Goal: Information Seeking & Learning: Compare options

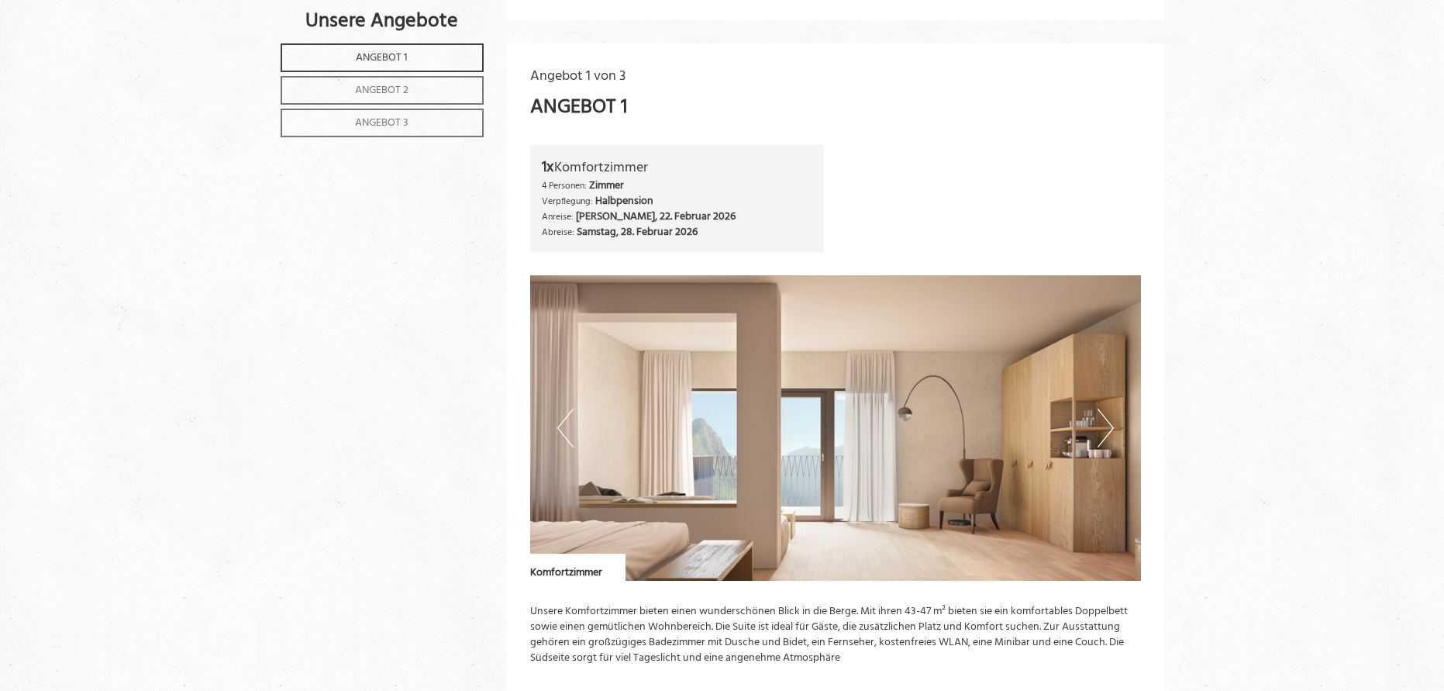
scroll to position [508, 0]
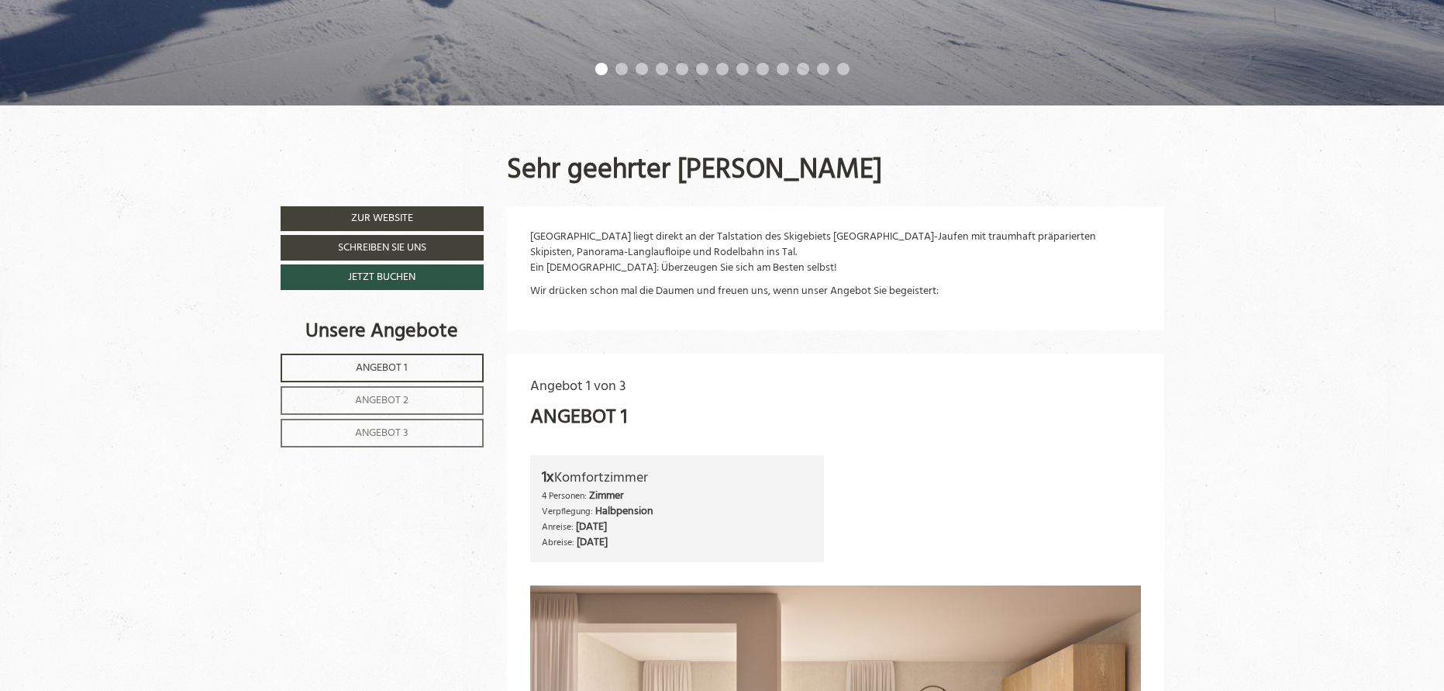
scroll to position [713, 0]
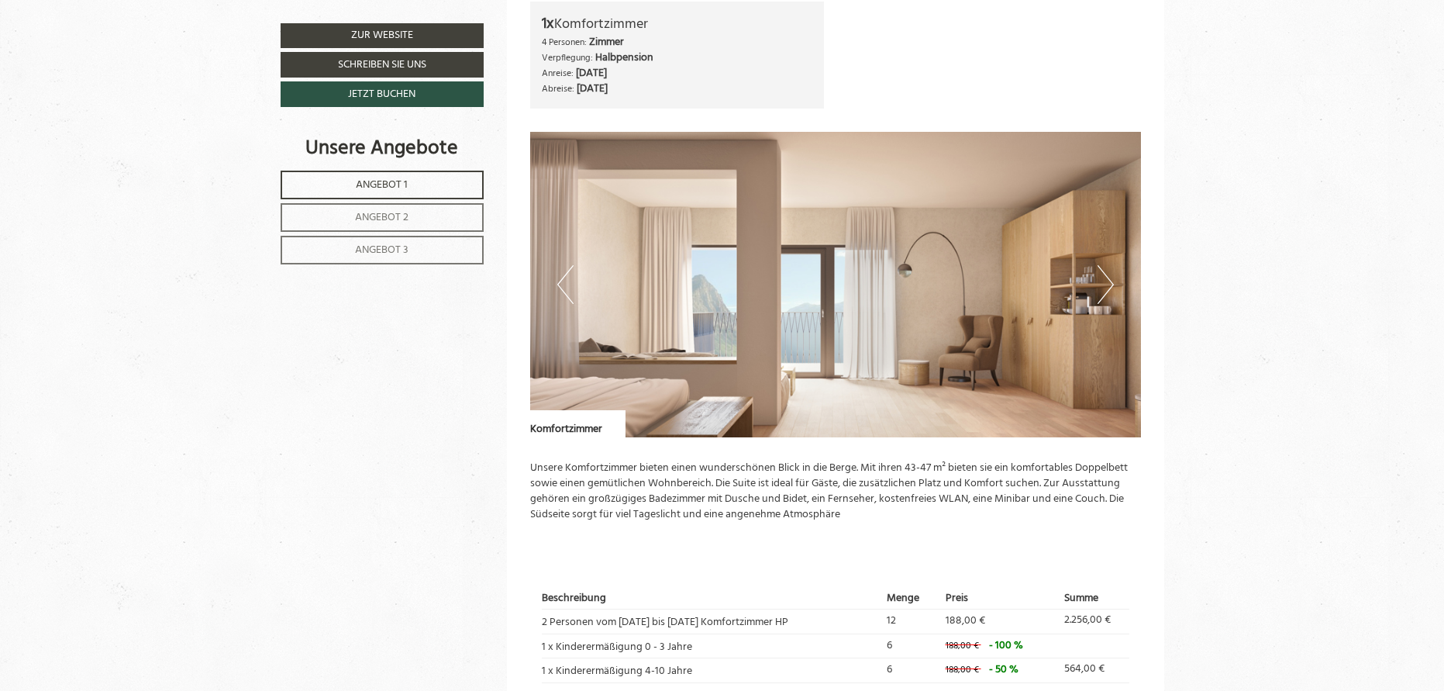
click at [355, 213] on span "Angebot 2" at bounding box center [381, 217] width 53 height 18
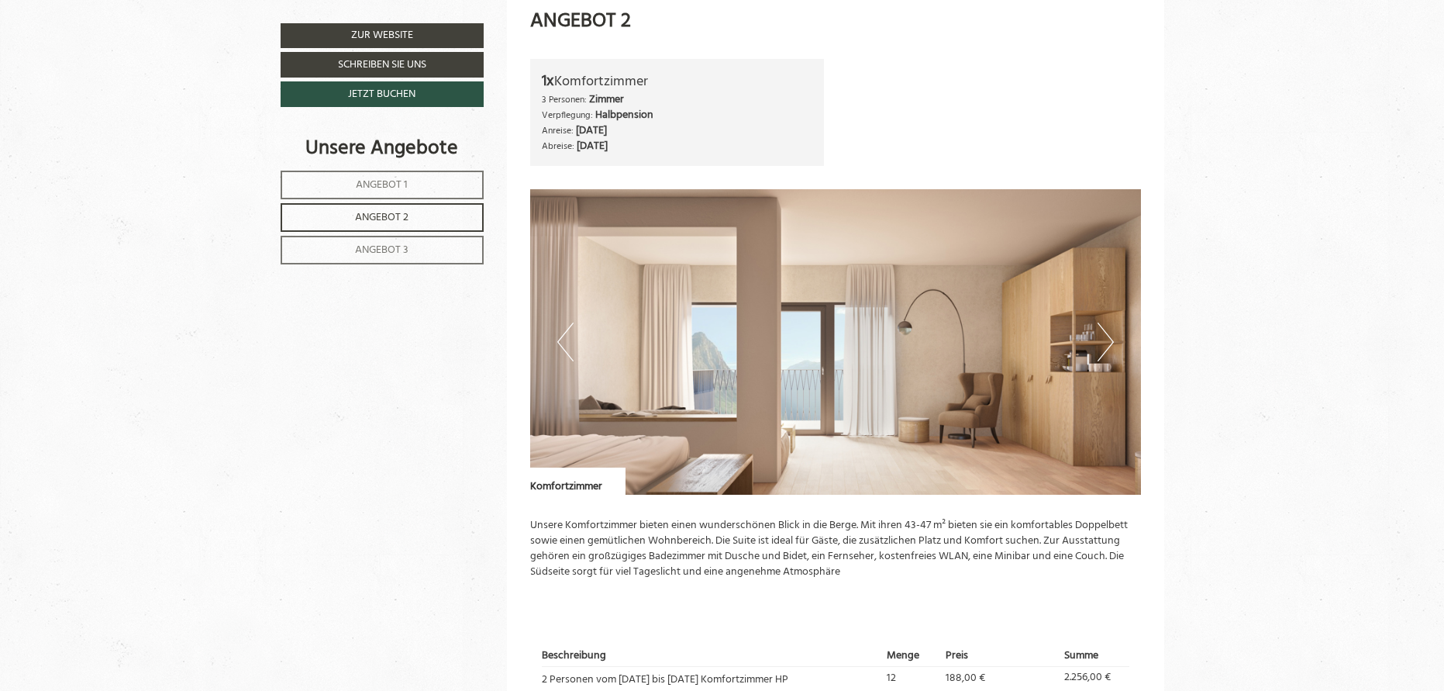
scroll to position [1011, 0]
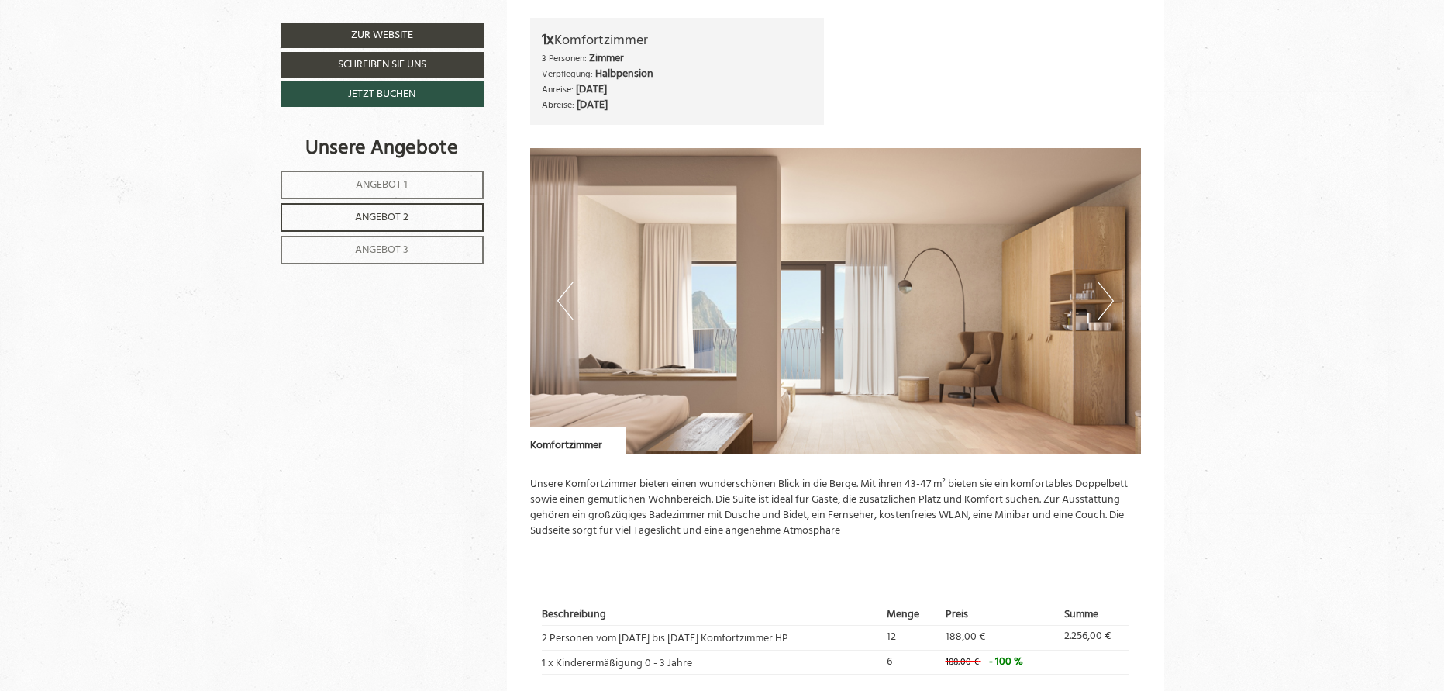
click at [398, 238] on link "Angebot 3" at bounding box center [382, 250] width 203 height 29
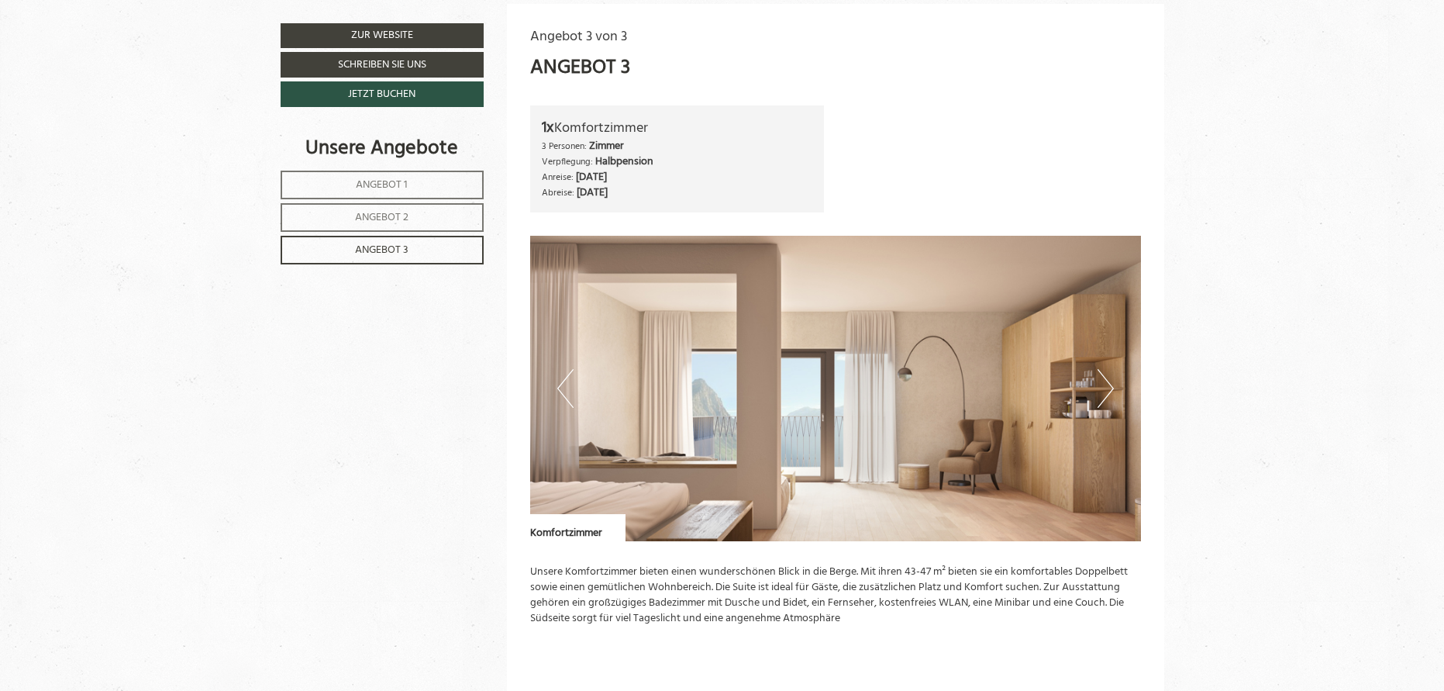
click at [398, 184] on span "Angebot 1" at bounding box center [382, 185] width 52 height 18
click at [399, 194] on link "Angebot 1" at bounding box center [382, 184] width 203 height 29
click at [391, 222] on span "Angebot 2" at bounding box center [381, 217] width 53 height 18
click at [403, 198] on nav "Angebot 1 Angebot 2 Angebot 3" at bounding box center [385, 217] width 208 height 94
click at [394, 231] on nav "Angebot 1 Angebot 2 Angebot 3" at bounding box center [385, 217] width 208 height 94
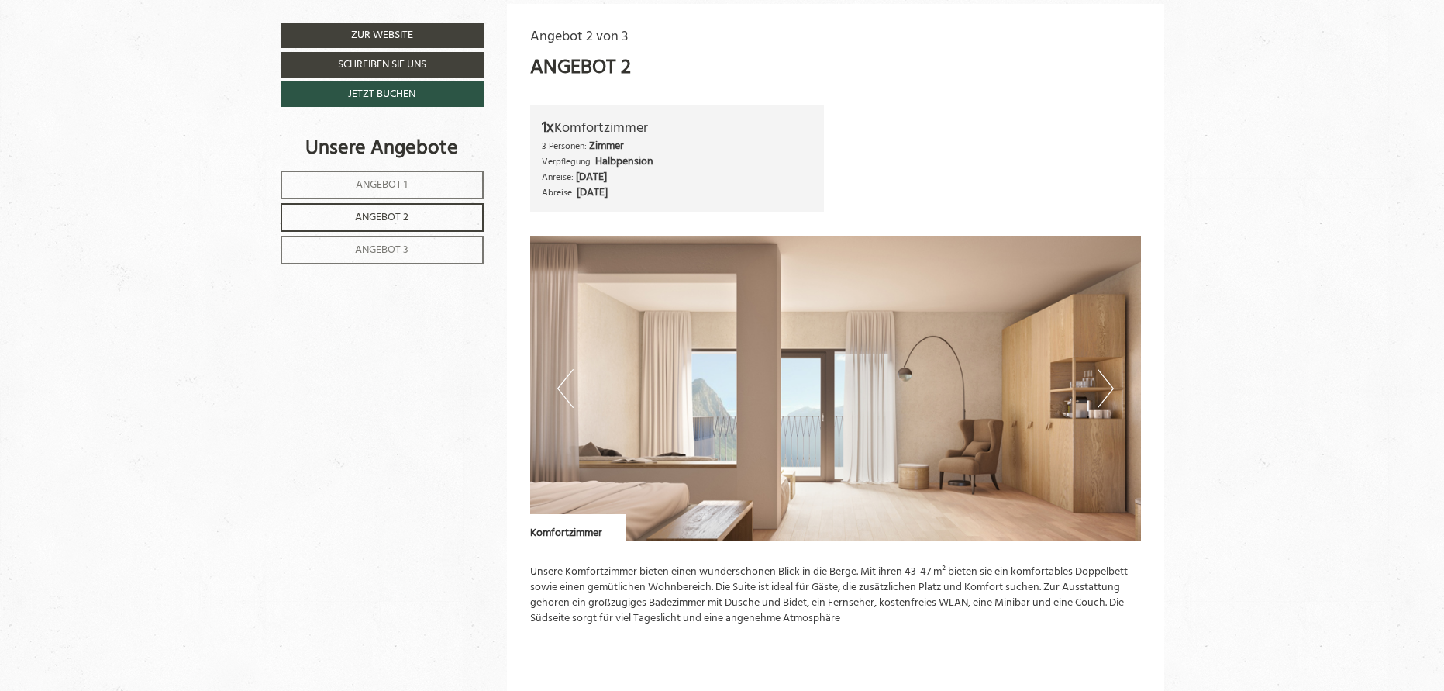
click at [394, 253] on span "Angebot 3" at bounding box center [381, 250] width 53 height 18
click at [401, 225] on span "Angebot 2" at bounding box center [381, 217] width 53 height 18
click at [404, 198] on nav "Angebot 1 Angebot 2 Angebot 3" at bounding box center [385, 217] width 208 height 94
click at [408, 206] on link "Angebot 2" at bounding box center [382, 217] width 203 height 29
click at [411, 189] on link "Angebot 1" at bounding box center [382, 184] width 203 height 29
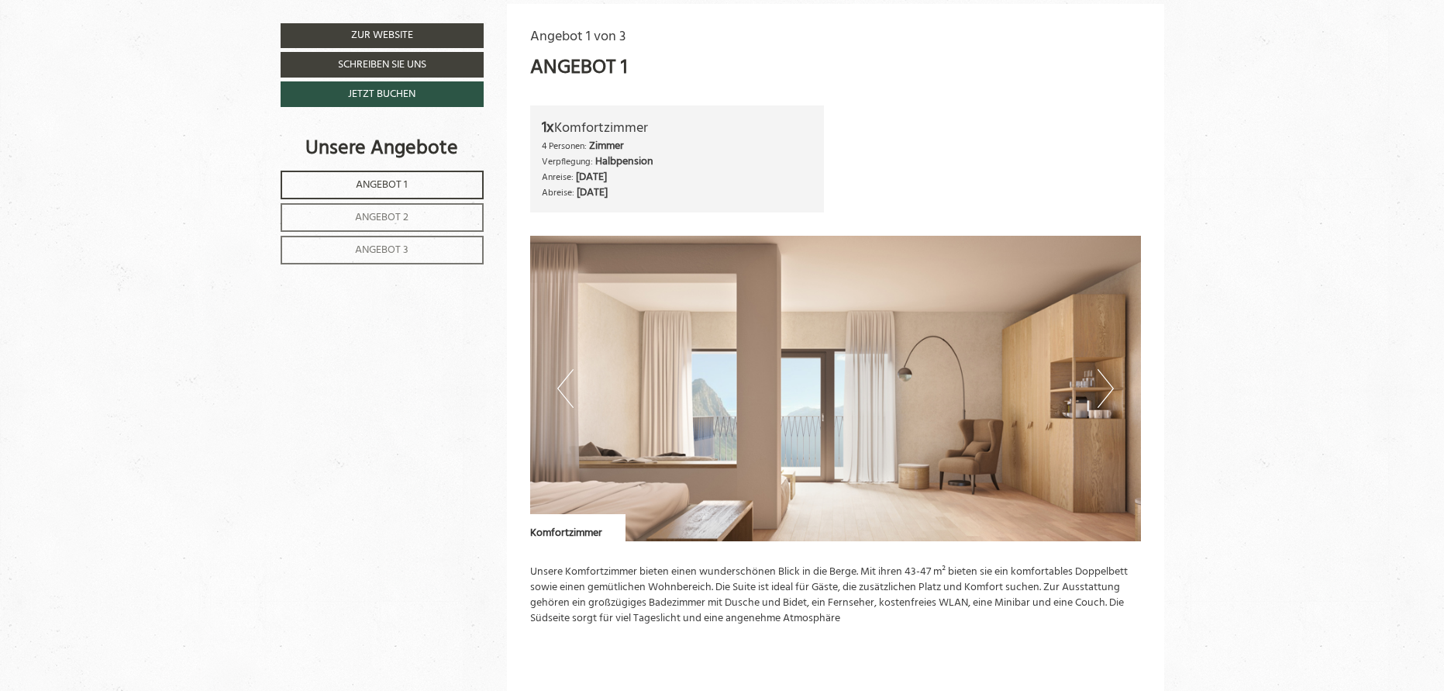
click at [398, 264] on div "Unsere Angebote Angebot 1 Angebot 2 Angebot 3" at bounding box center [385, 207] width 208 height 146
click at [401, 224] on span "Angebot 2" at bounding box center [381, 217] width 53 height 18
click at [406, 198] on nav "Angebot 1 Angebot 2 Angebot 3" at bounding box center [385, 217] width 208 height 94
click at [392, 234] on nav "Angebot 1 Angebot 2 Angebot 3" at bounding box center [385, 217] width 208 height 94
click at [390, 257] on span "Angebot 3" at bounding box center [381, 250] width 53 height 18
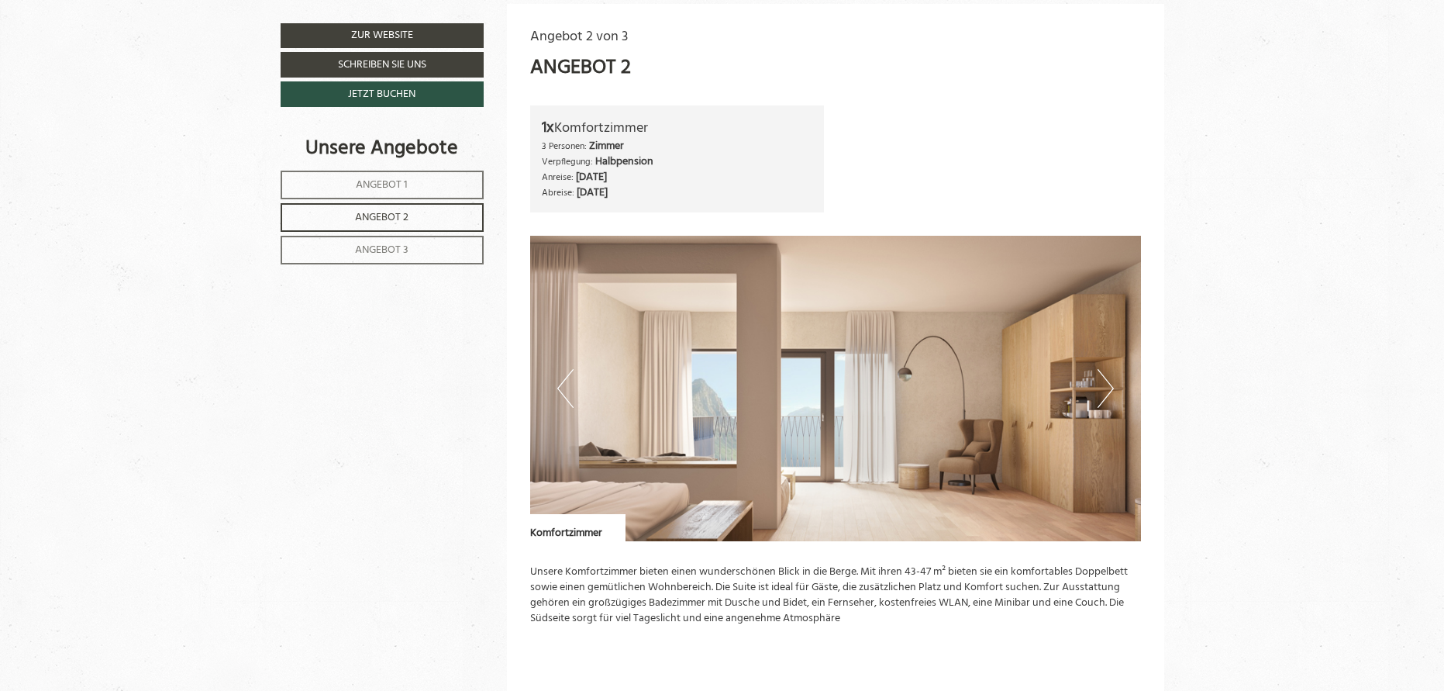
click at [397, 220] on span "Angebot 2" at bounding box center [381, 217] width 53 height 18
click at [401, 203] on link "Angebot 2" at bounding box center [382, 217] width 203 height 29
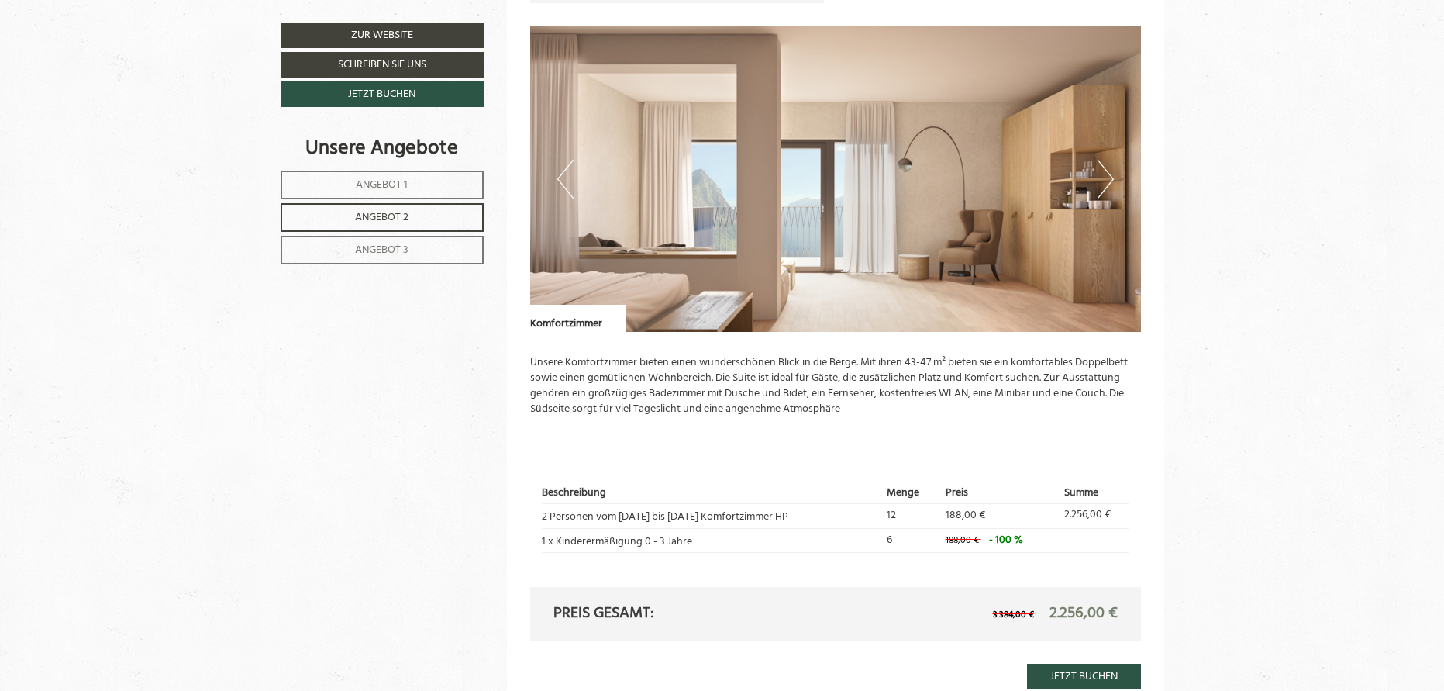
scroll to position [1213, 0]
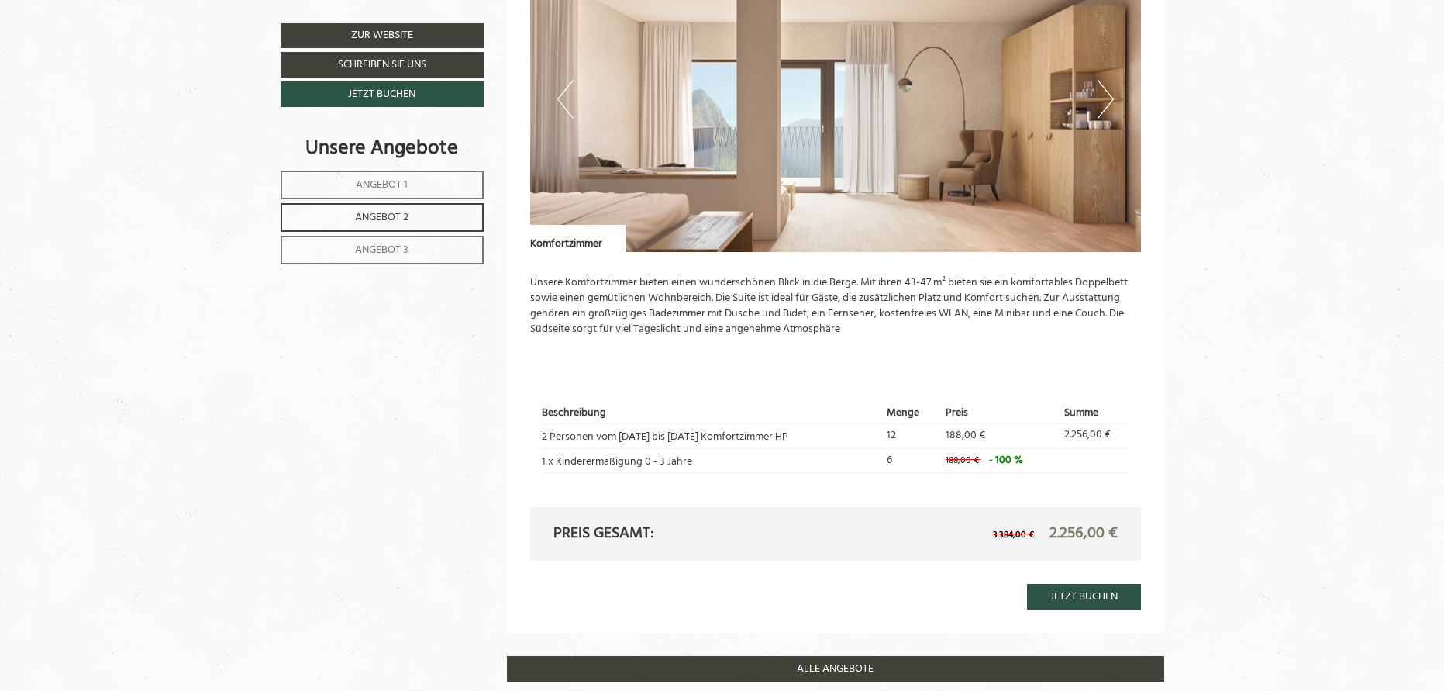
click at [419, 201] on nav "Angebot 1 Angebot 2 Angebot 3" at bounding box center [385, 217] width 208 height 94
click at [415, 192] on link "Angebot 1" at bounding box center [382, 184] width 203 height 29
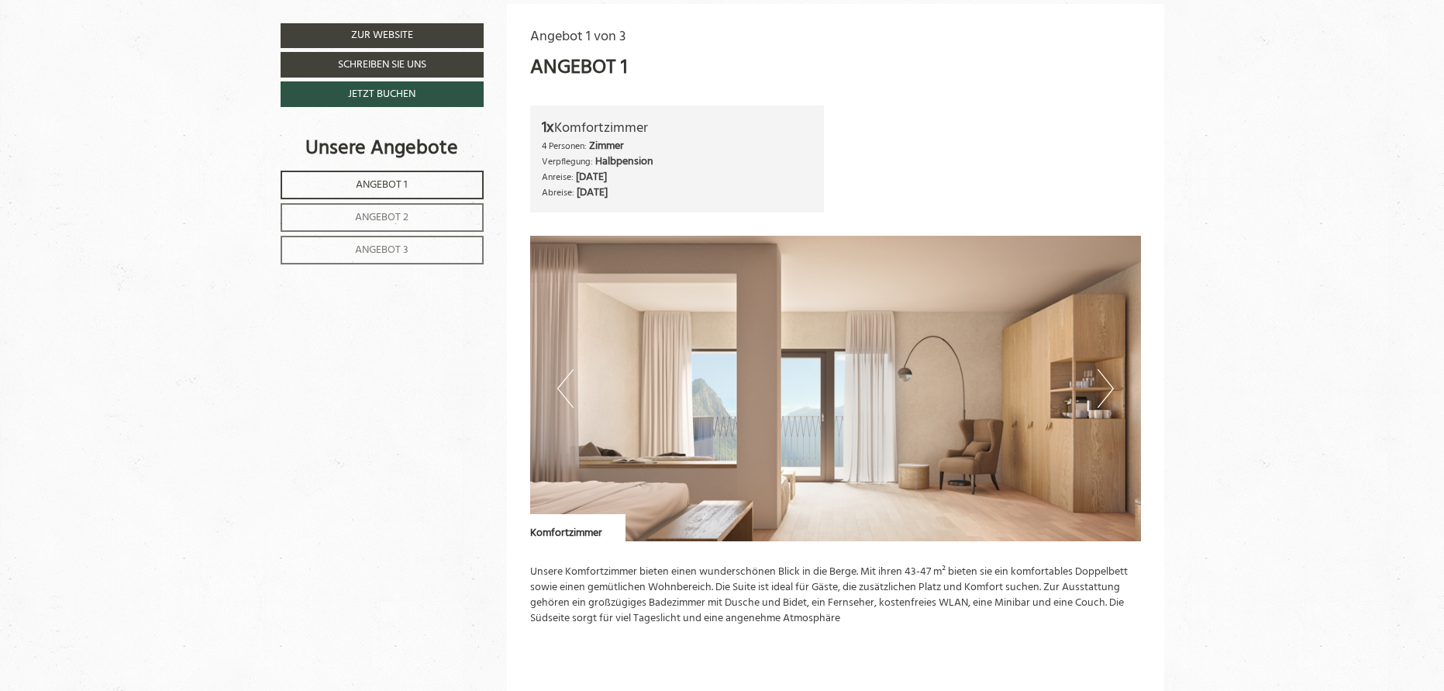
scroll to position [1322, 0]
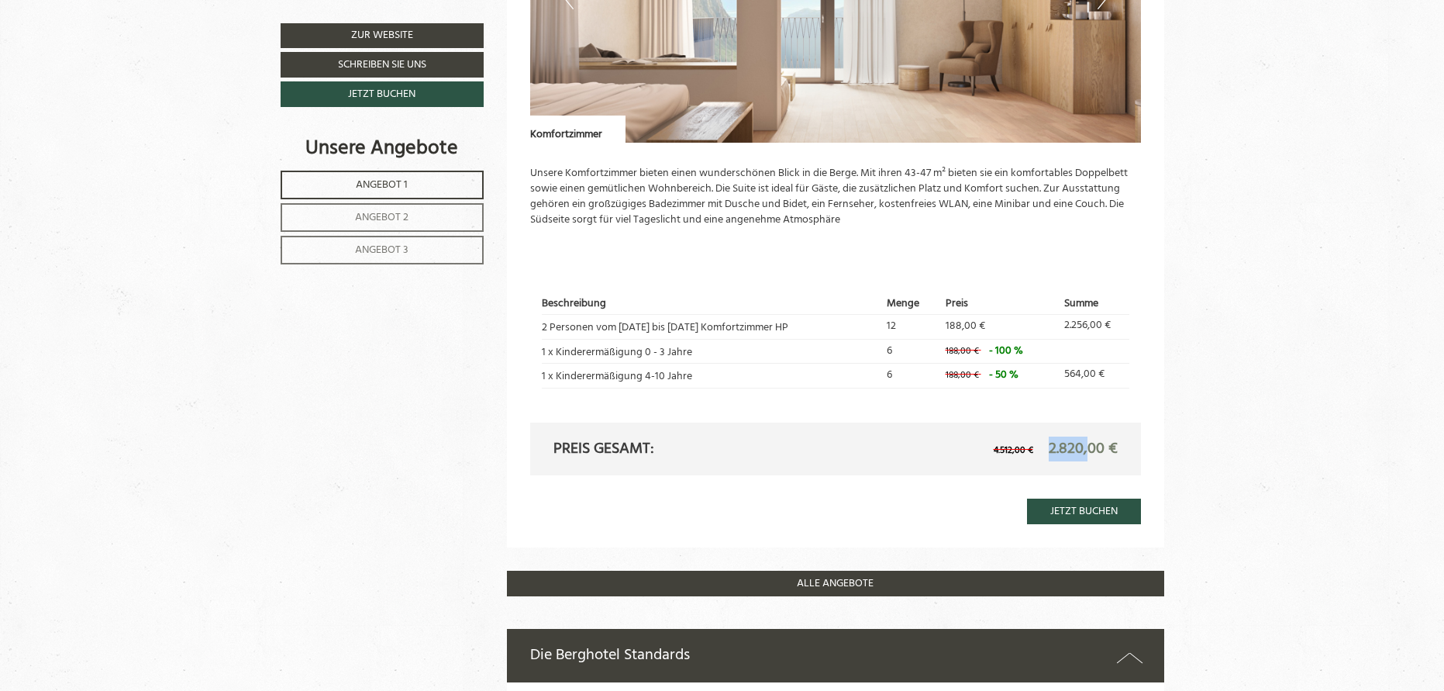
drag, startPoint x: 1045, startPoint y: 433, endPoint x: 1087, endPoint y: 436, distance: 41.9
click at [1087, 436] on span "2.820,00 €" at bounding box center [1083, 448] width 69 height 25
click at [1097, 436] on span "2.820,00 €" at bounding box center [1083, 448] width 69 height 25
drag, startPoint x: 1117, startPoint y: 432, endPoint x: 1047, endPoint y: 429, distance: 69.8
click at [1049, 436] on span "2.820,00 €" at bounding box center [1083, 448] width 69 height 25
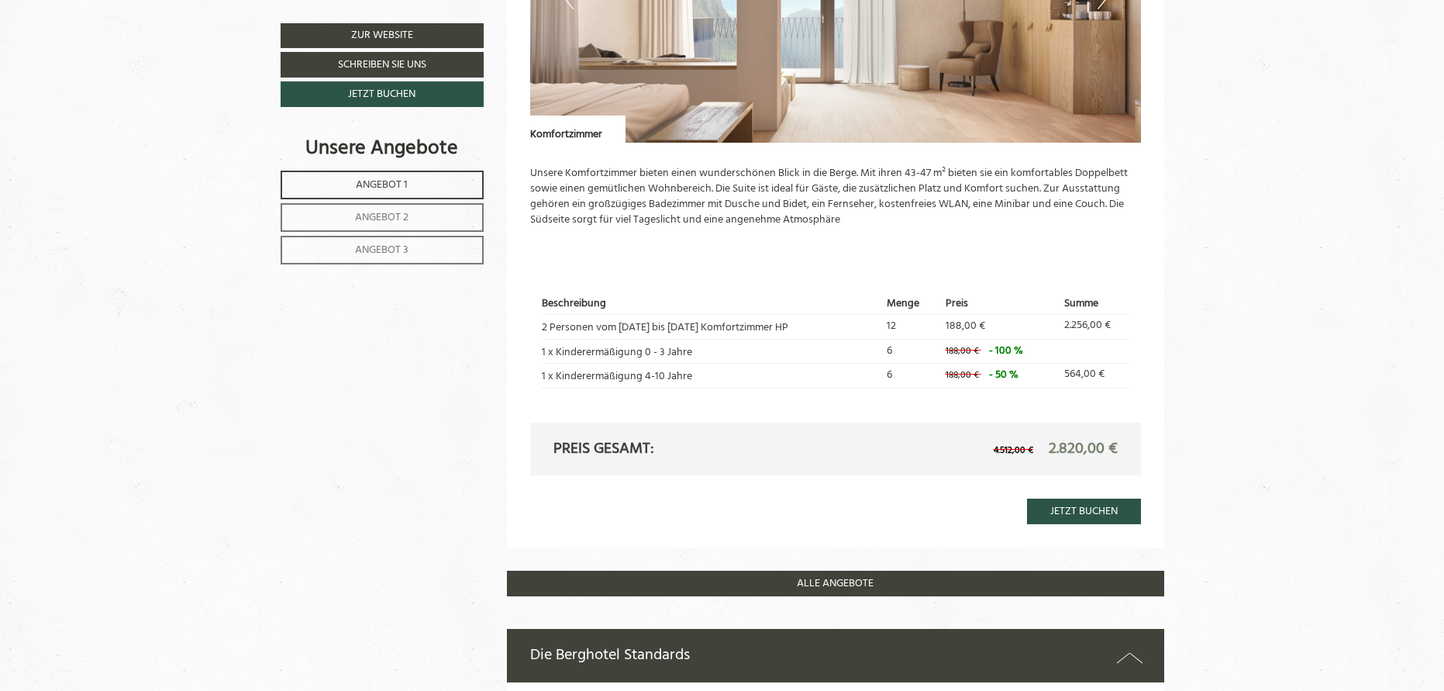
click at [1049, 436] on span "2.820,00 €" at bounding box center [1083, 448] width 69 height 25
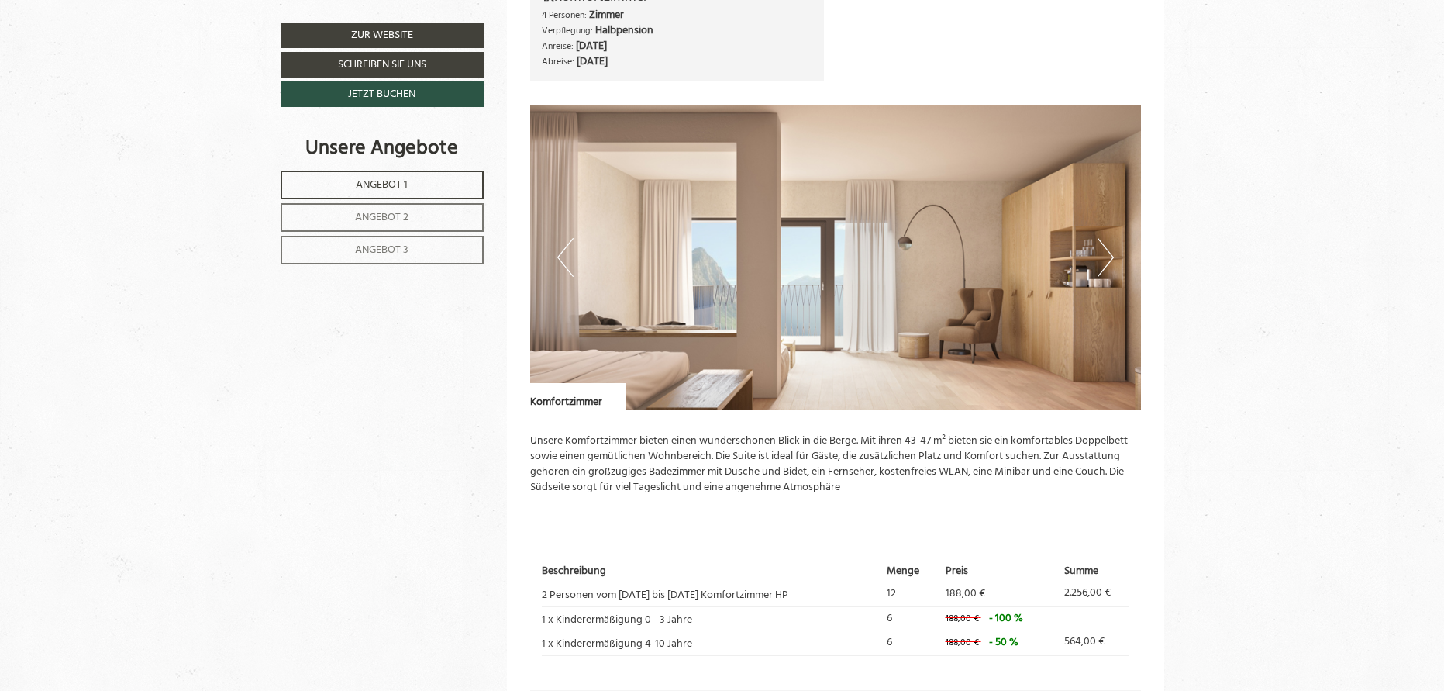
click at [1109, 243] on button "Next" at bounding box center [1105, 257] width 16 height 39
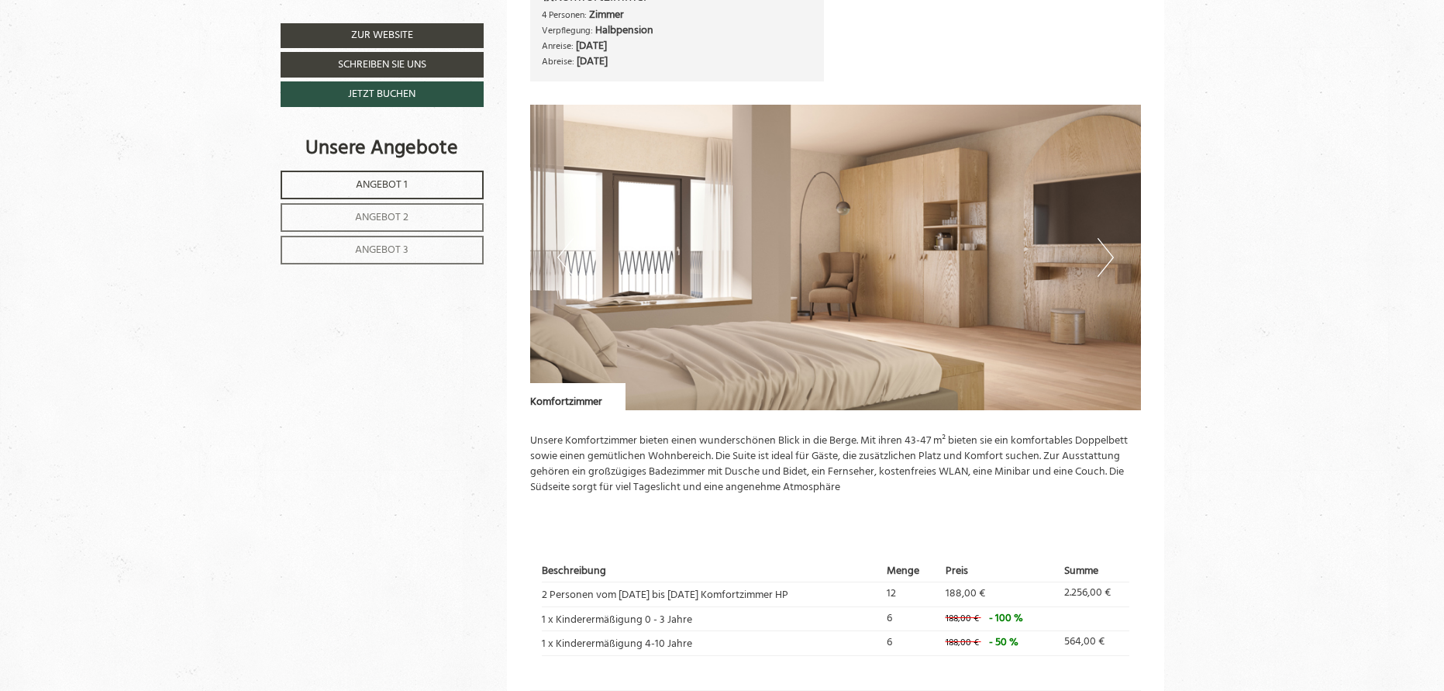
click at [1104, 252] on button "Next" at bounding box center [1105, 257] width 16 height 39
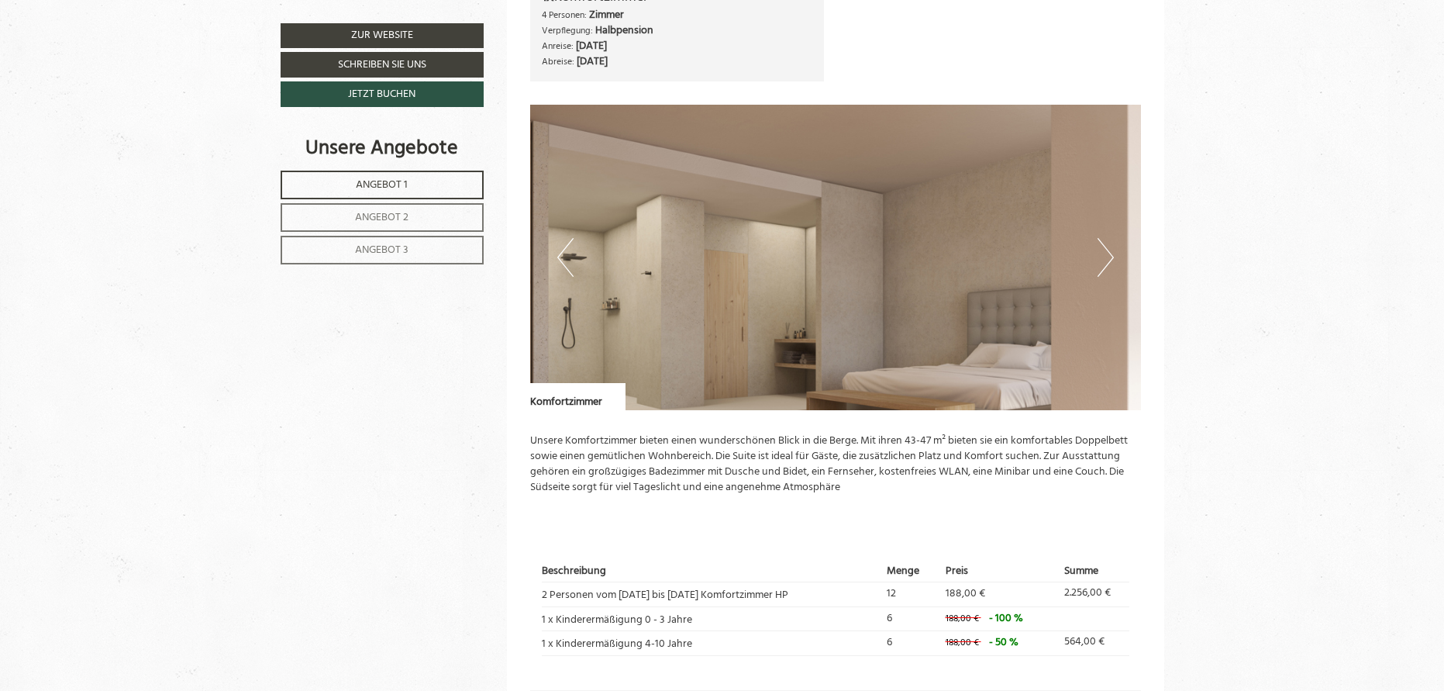
click at [1104, 252] on button "Next" at bounding box center [1105, 257] width 16 height 39
